Goal: Task Accomplishment & Management: Use online tool/utility

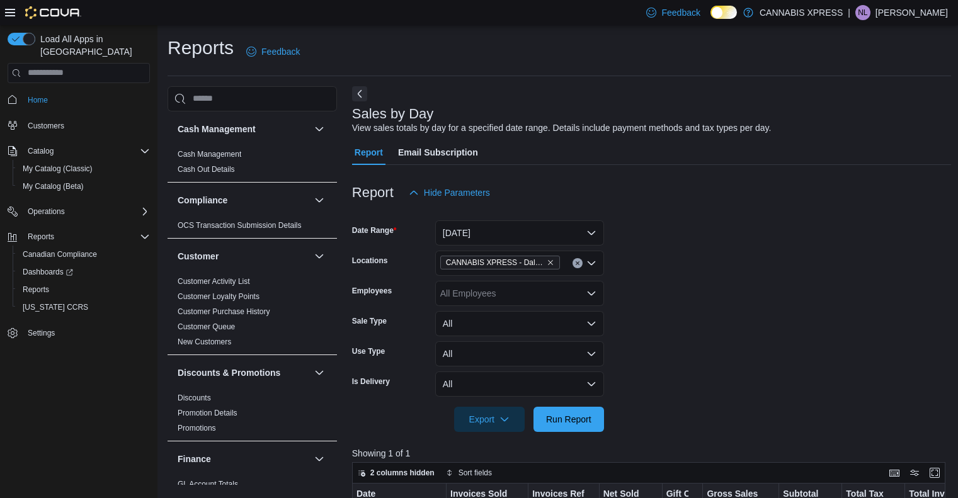
scroll to position [225, 0]
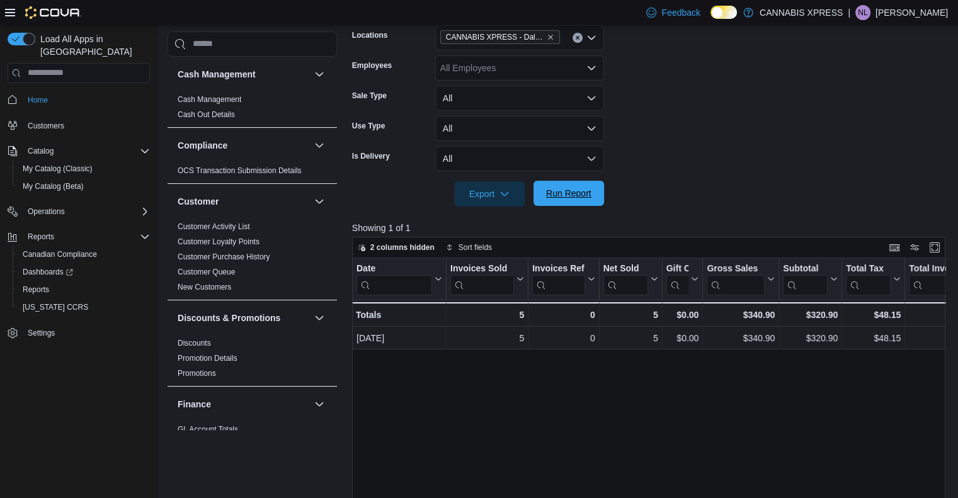
click at [587, 193] on span "Run Report" at bounding box center [568, 193] width 45 height 13
click at [870, 16] on div "NL" at bounding box center [862, 12] width 15 height 15
click at [863, 120] on span "Sign Out" at bounding box center [866, 121] width 34 height 13
